Goal: Information Seeking & Learning: Learn about a topic

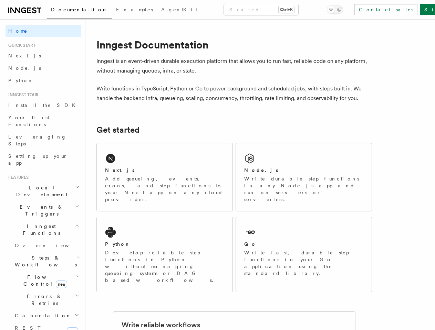
click at [231, 10] on button "Search... Ctrl+K" at bounding box center [261, 9] width 74 height 11
click at [346, 10] on div at bounding box center [217, 165] width 435 height 330
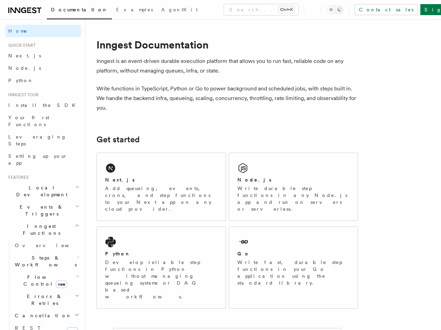
click at [40, 167] on div at bounding box center [220, 165] width 441 height 330
click at [40, 180] on div at bounding box center [220, 165] width 441 height 330
click at [40, 223] on span "Inngest Functions" at bounding box center [40, 230] width 69 height 14
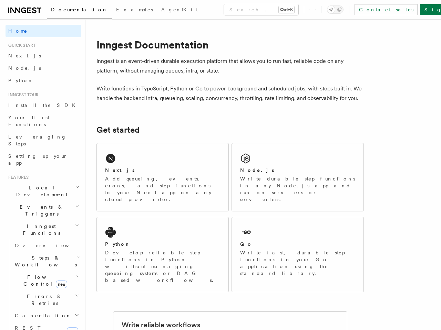
click at [43, 255] on span "Steps & Workflows" at bounding box center [44, 262] width 65 height 14
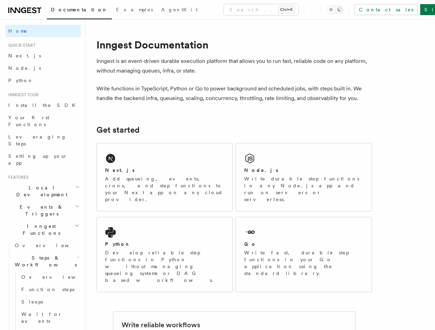
click at [43, 277] on h2 "Deployment" at bounding box center [43, 283] width 75 height 12
